Goal: Navigation & Orientation: Find specific page/section

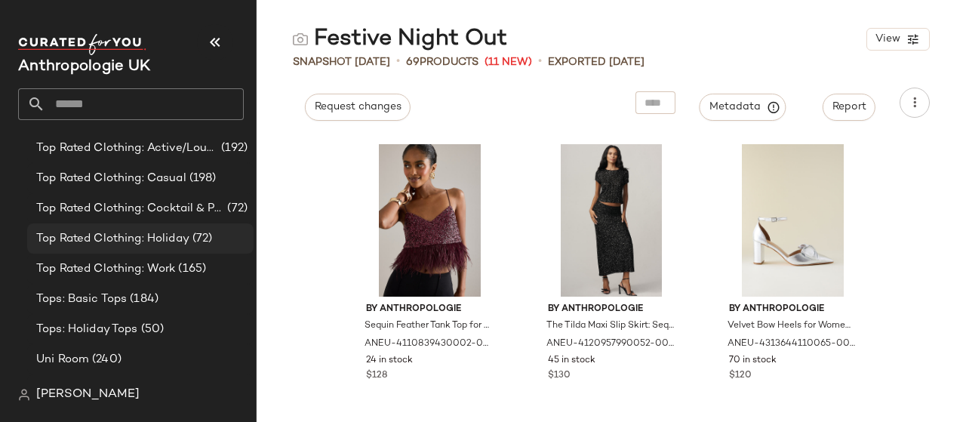
scroll to position [1428, 0]
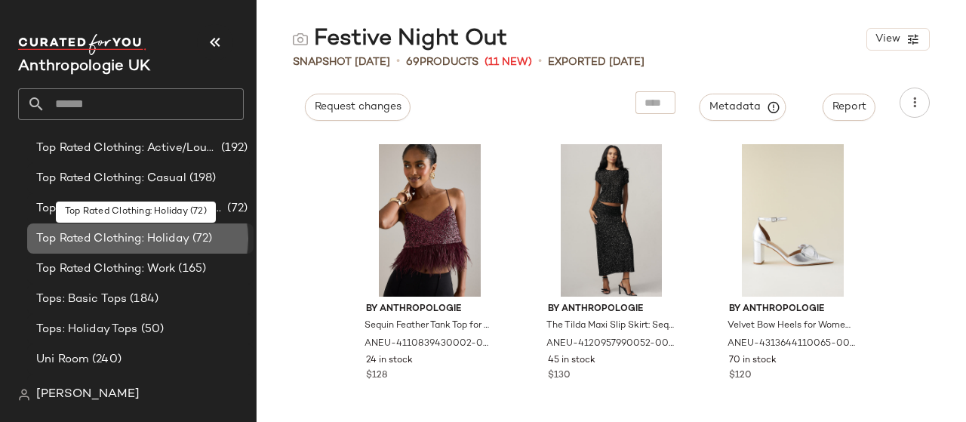
click at [156, 230] on span "Top Rated Clothing: Holiday" at bounding box center [112, 238] width 153 height 17
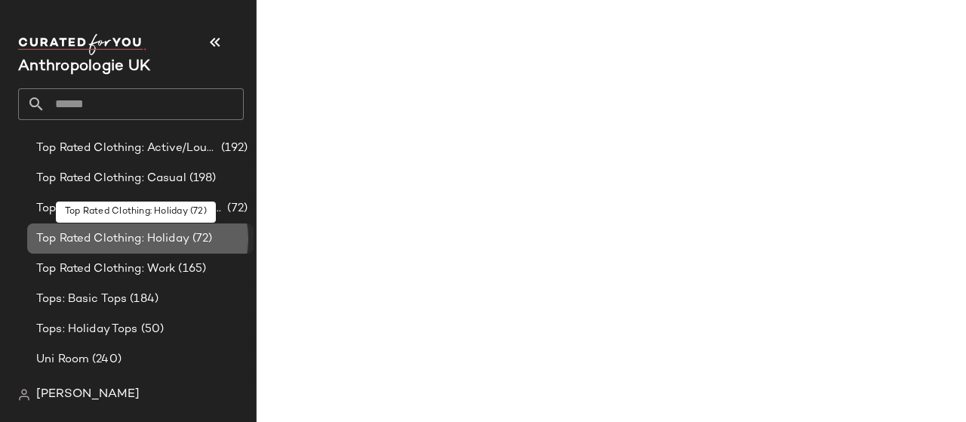
click at [156, 230] on span "Top Rated Clothing: Holiday" at bounding box center [112, 238] width 153 height 17
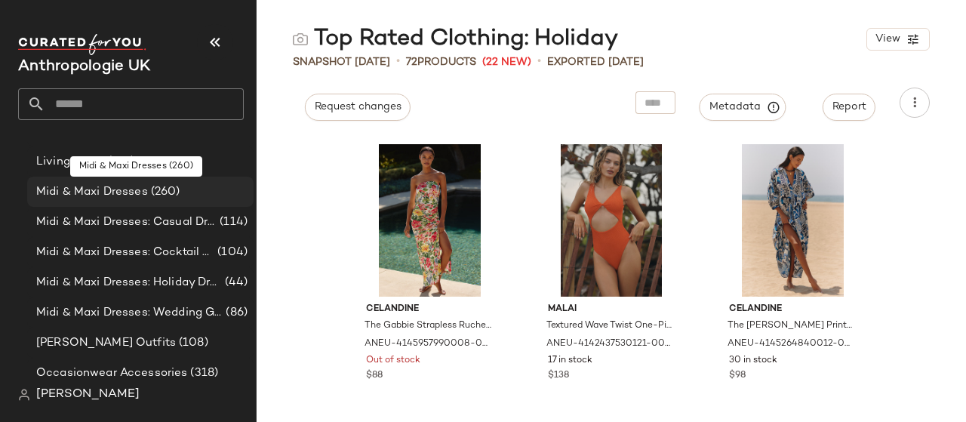
scroll to position [750, 0]
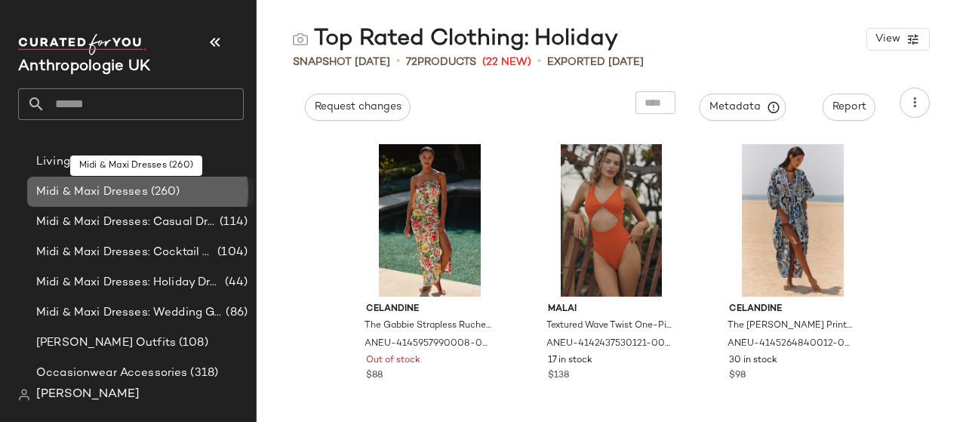
click at [167, 184] on span "(260)" at bounding box center [164, 191] width 32 height 17
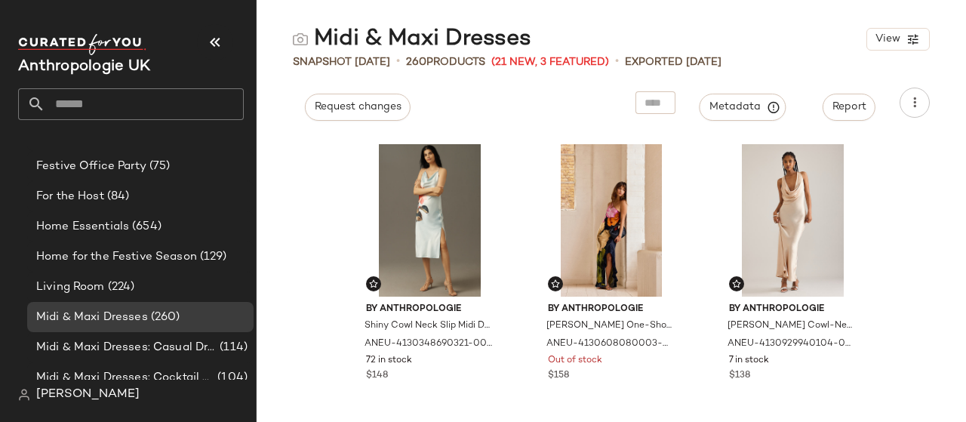
scroll to position [617, 0]
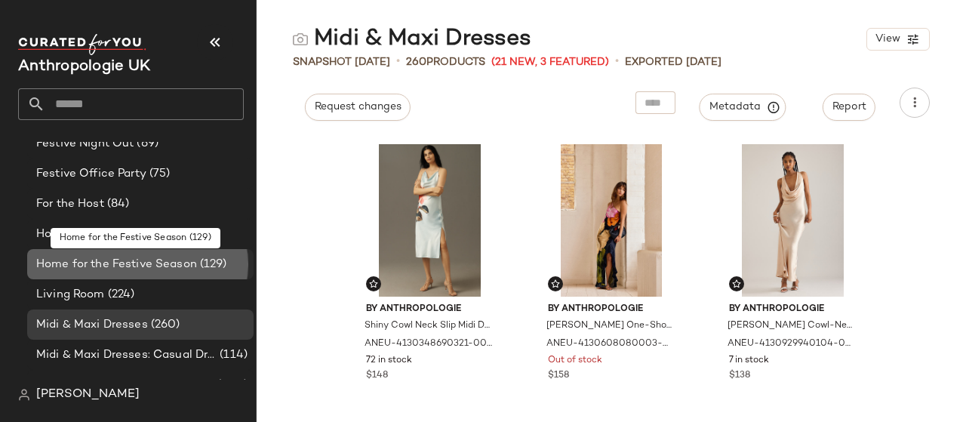
click at [174, 262] on span "Home for the Festive Season" at bounding box center [116, 264] width 161 height 17
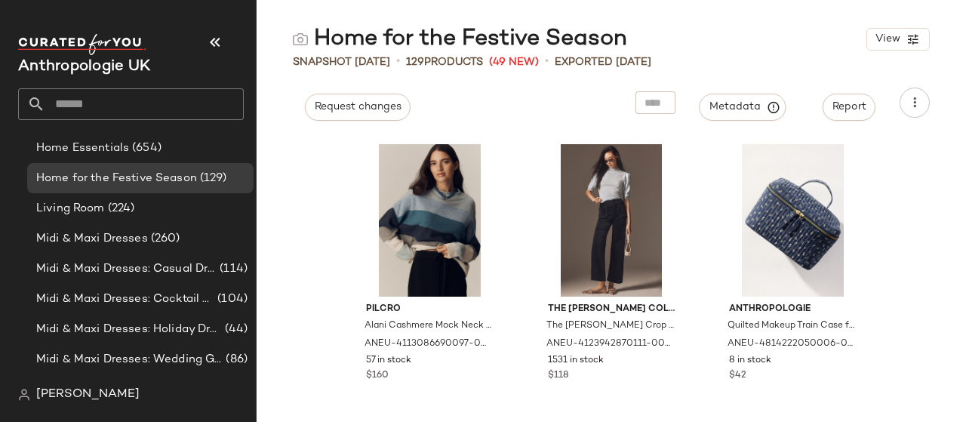
scroll to position [593, 0]
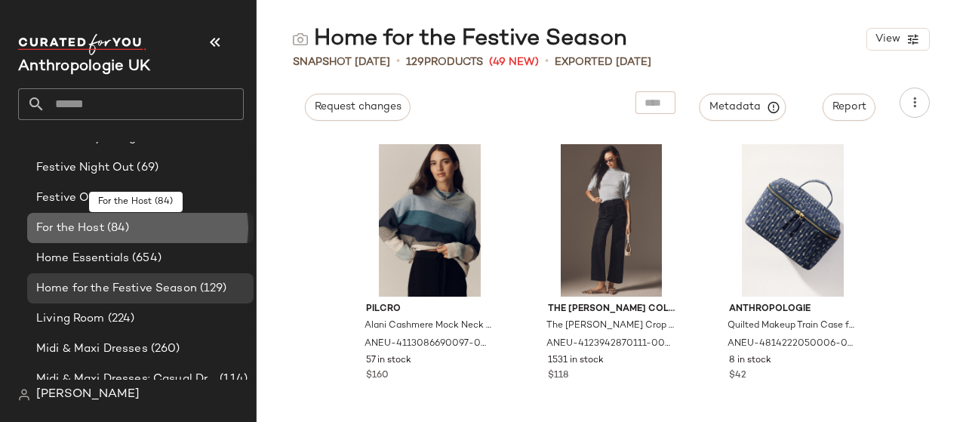
click at [146, 240] on div "For the Host (84)" at bounding box center [140, 228] width 226 height 30
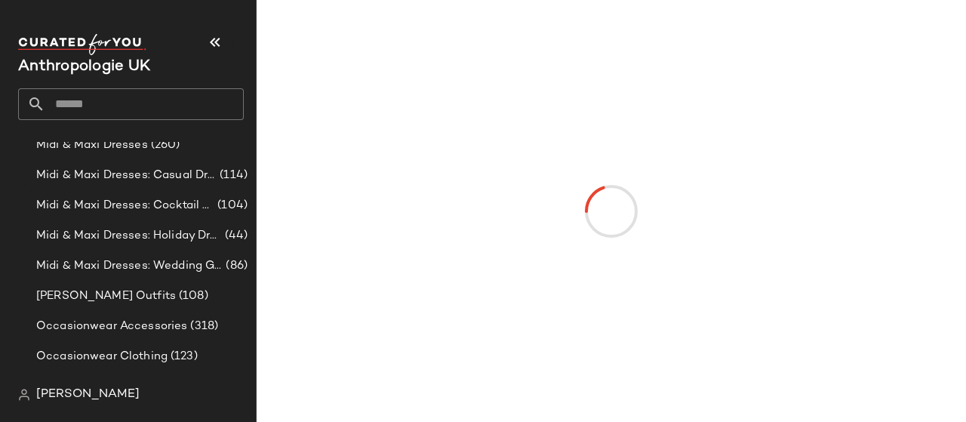
scroll to position [811, 0]
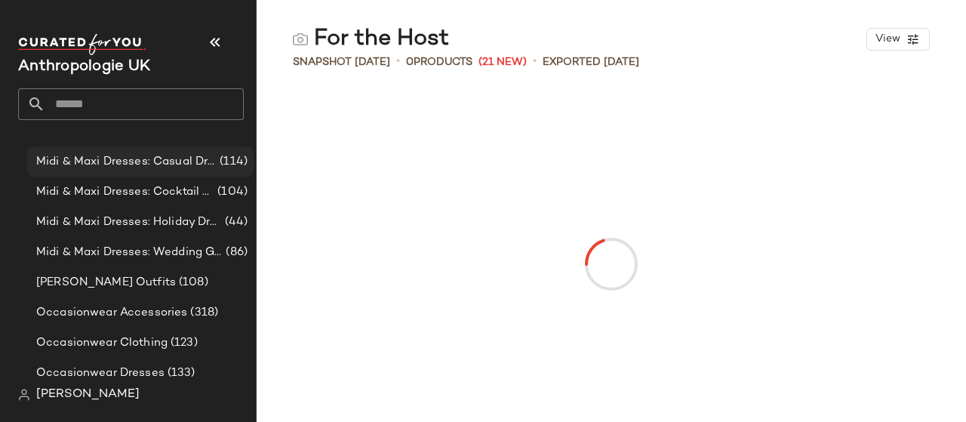
click at [160, 153] on span "Midi & Maxi Dresses: Casual Dresses" at bounding box center [126, 161] width 180 height 17
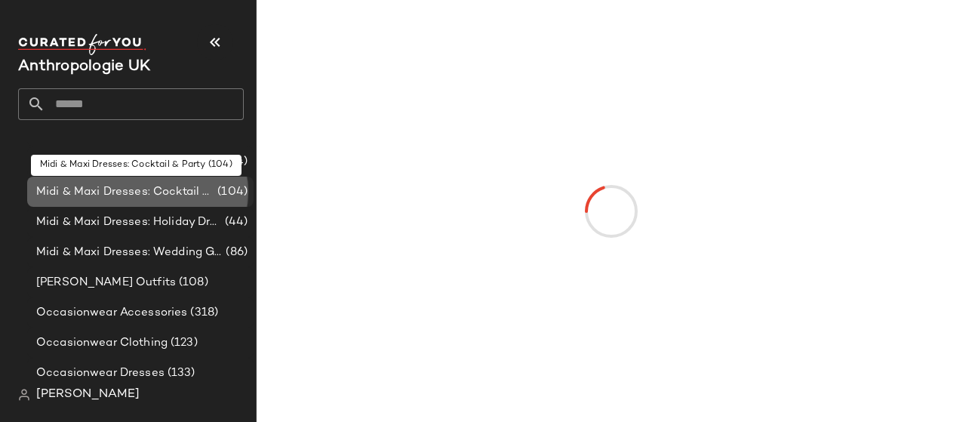
click at [134, 196] on span "Midi & Maxi Dresses: Cocktail & Party" at bounding box center [125, 191] width 178 height 17
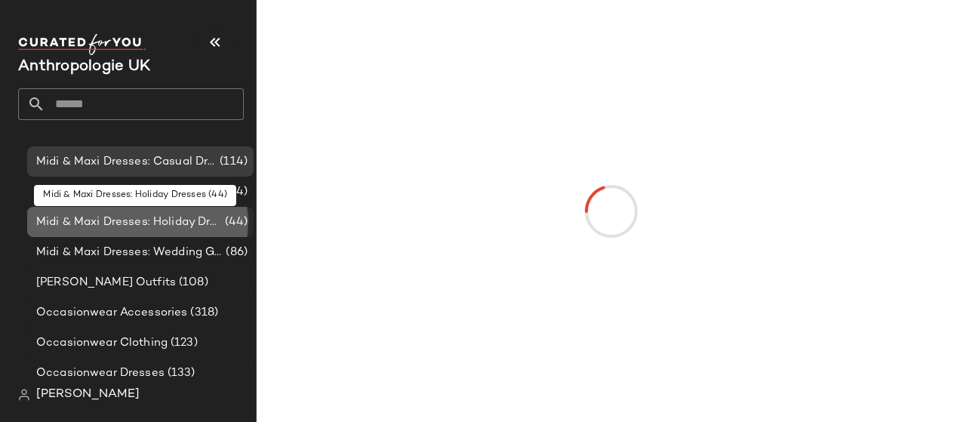
click at [121, 235] on div "Midi & Maxi Dresses: Holiday Dresses (44)" at bounding box center [140, 222] width 226 height 30
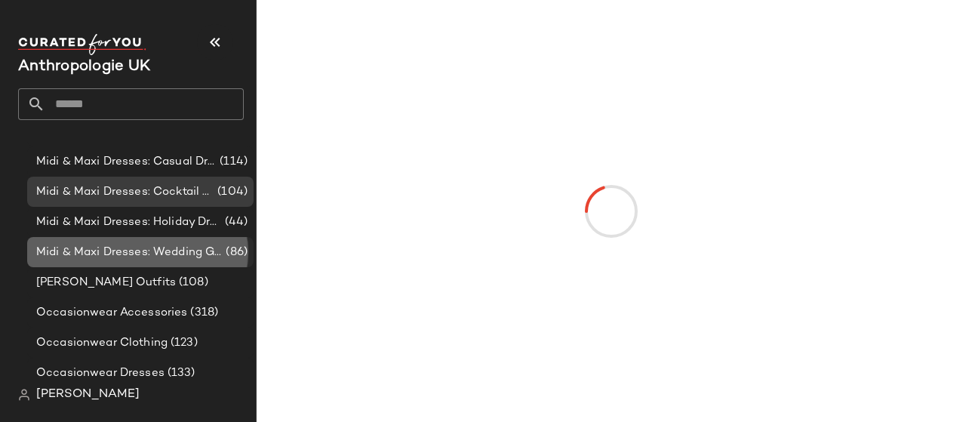
click at [148, 248] on span "Midi & Maxi Dresses: Wedding Guest Dresses" at bounding box center [129, 252] width 186 height 17
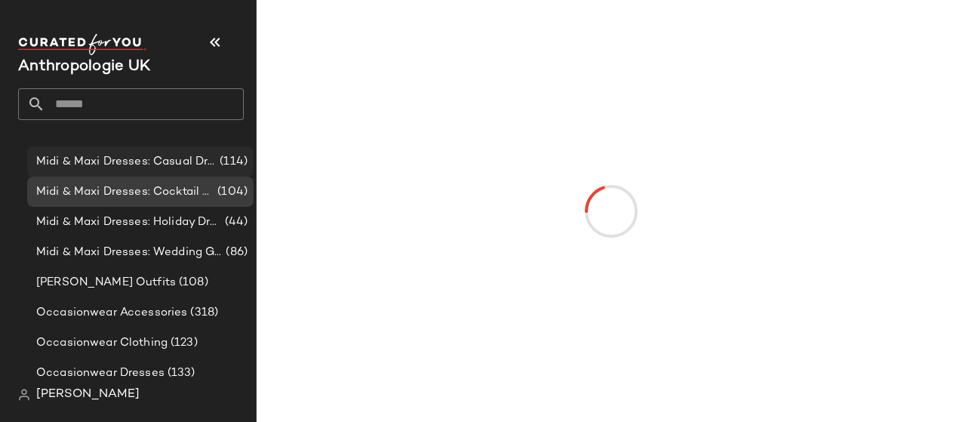
click at [133, 158] on span "Midi & Maxi Dresses: Casual Dresses" at bounding box center [126, 161] width 180 height 17
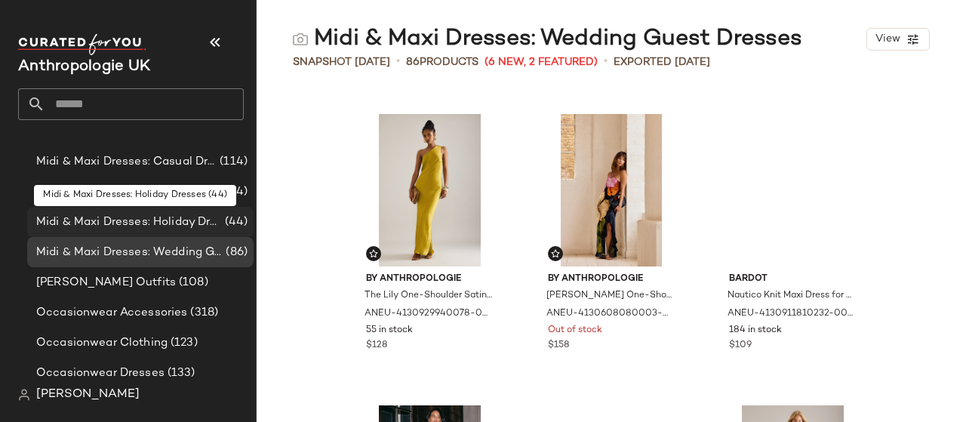
click at [154, 214] on span "Midi & Maxi Dresses: Holiday Dresses" at bounding box center [129, 222] width 186 height 17
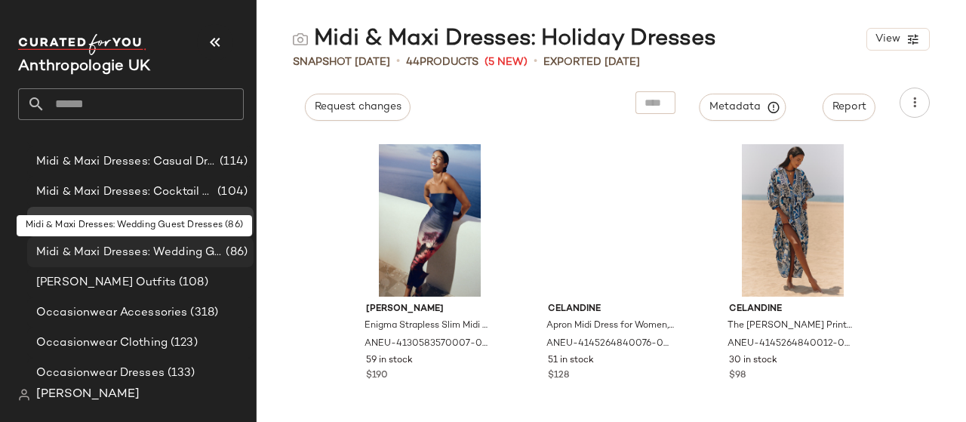
click at [149, 260] on div "Midi & Maxi Dresses: Wedding Guest Dresses (86)" at bounding box center [140, 252] width 226 height 30
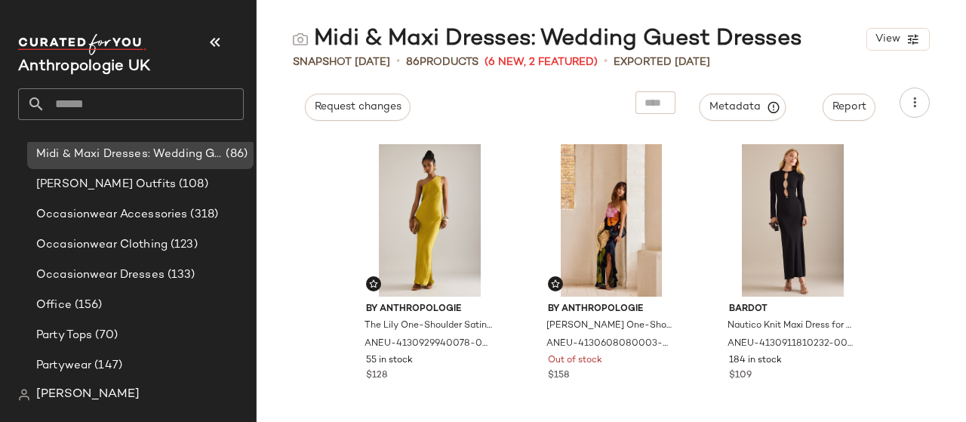
scroll to position [999, 0]
